Goal: Information Seeking & Learning: Learn about a topic

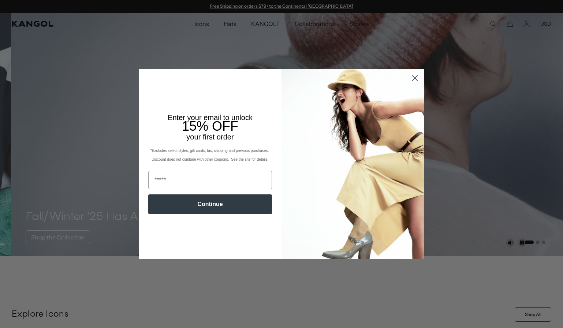
click at [410, 79] on circle "Close dialog" at bounding box center [415, 78] width 12 height 12
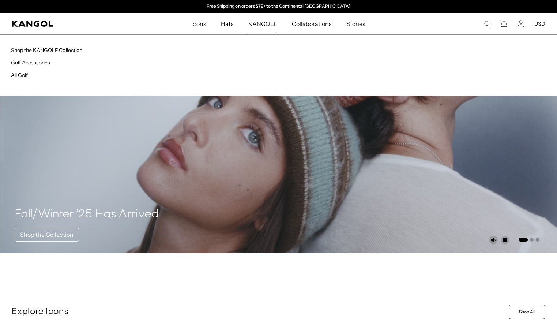
click at [256, 20] on span "KANGOLF" at bounding box center [262, 23] width 29 height 21
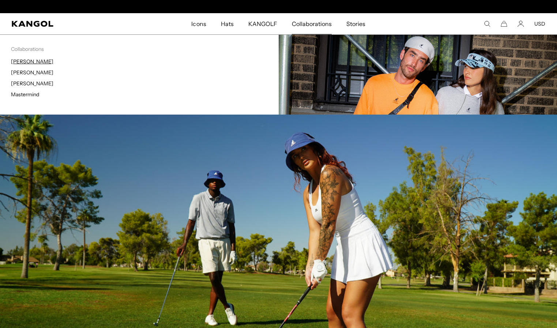
scroll to position [0, 151]
click at [25, 63] on link "[PERSON_NAME]" at bounding box center [32, 61] width 42 height 7
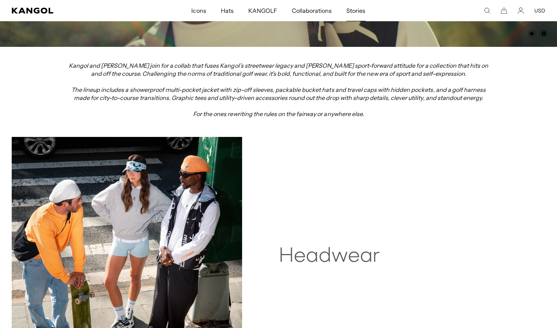
scroll to position [0, 151]
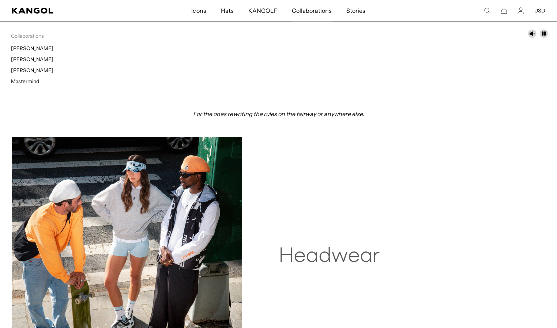
click at [321, 9] on span "Collaborations" at bounding box center [312, 10] width 40 height 21
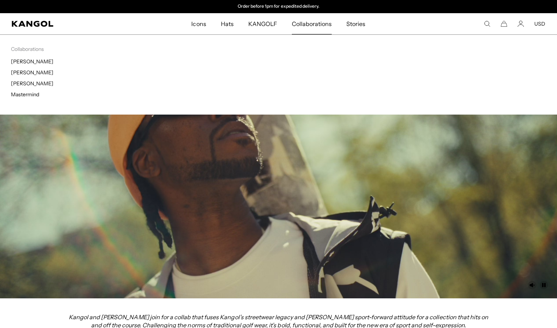
click at [314, 24] on span "Collaborations" at bounding box center [312, 23] width 40 height 21
click at [29, 71] on link "[PERSON_NAME]" at bounding box center [32, 72] width 42 height 7
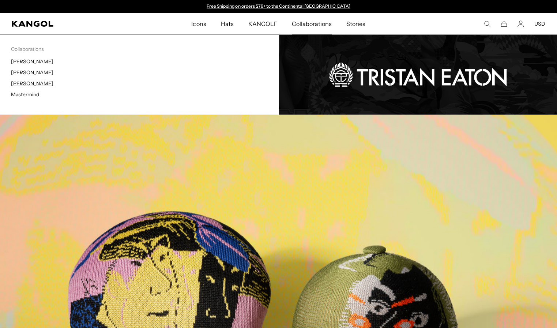
click at [34, 83] on link "[PERSON_NAME]" at bounding box center [32, 83] width 42 height 7
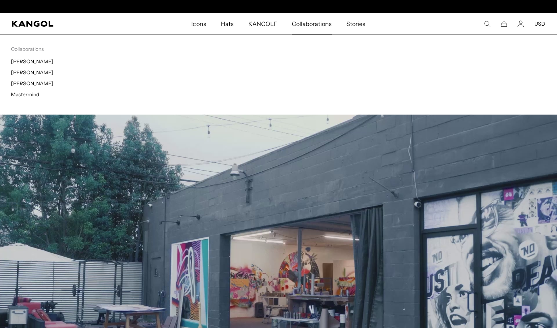
scroll to position [0, 151]
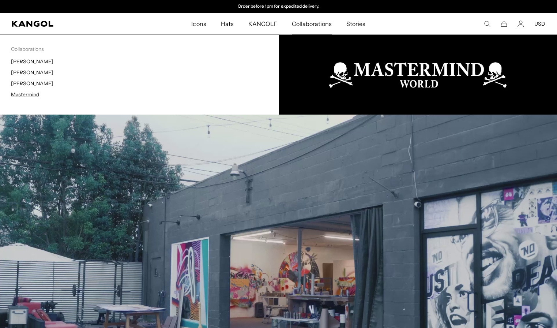
click at [30, 94] on link "Mastermind" at bounding box center [25, 94] width 28 height 7
